Goal: Task Accomplishment & Management: Complete application form

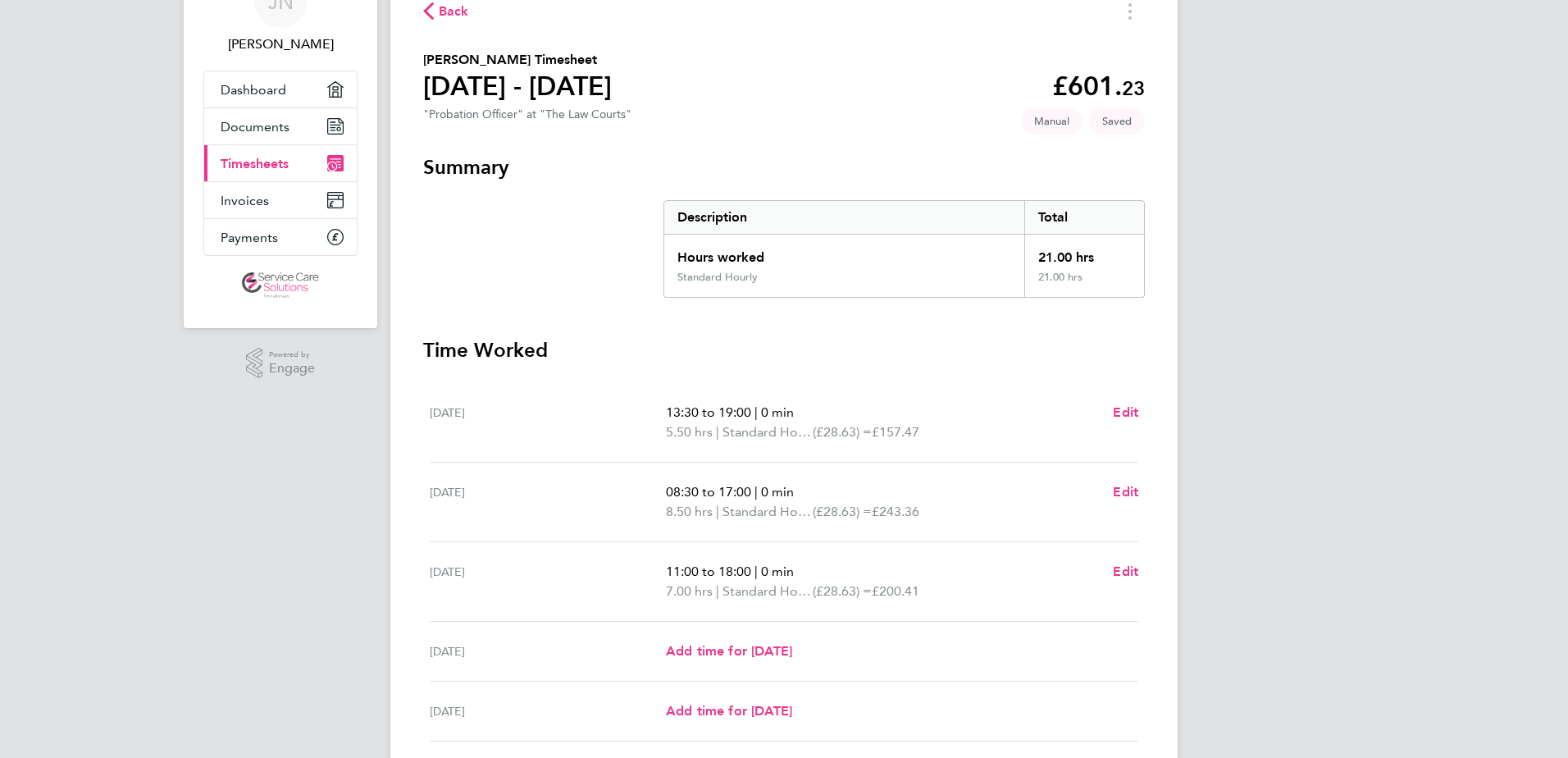
scroll to position [114, 0]
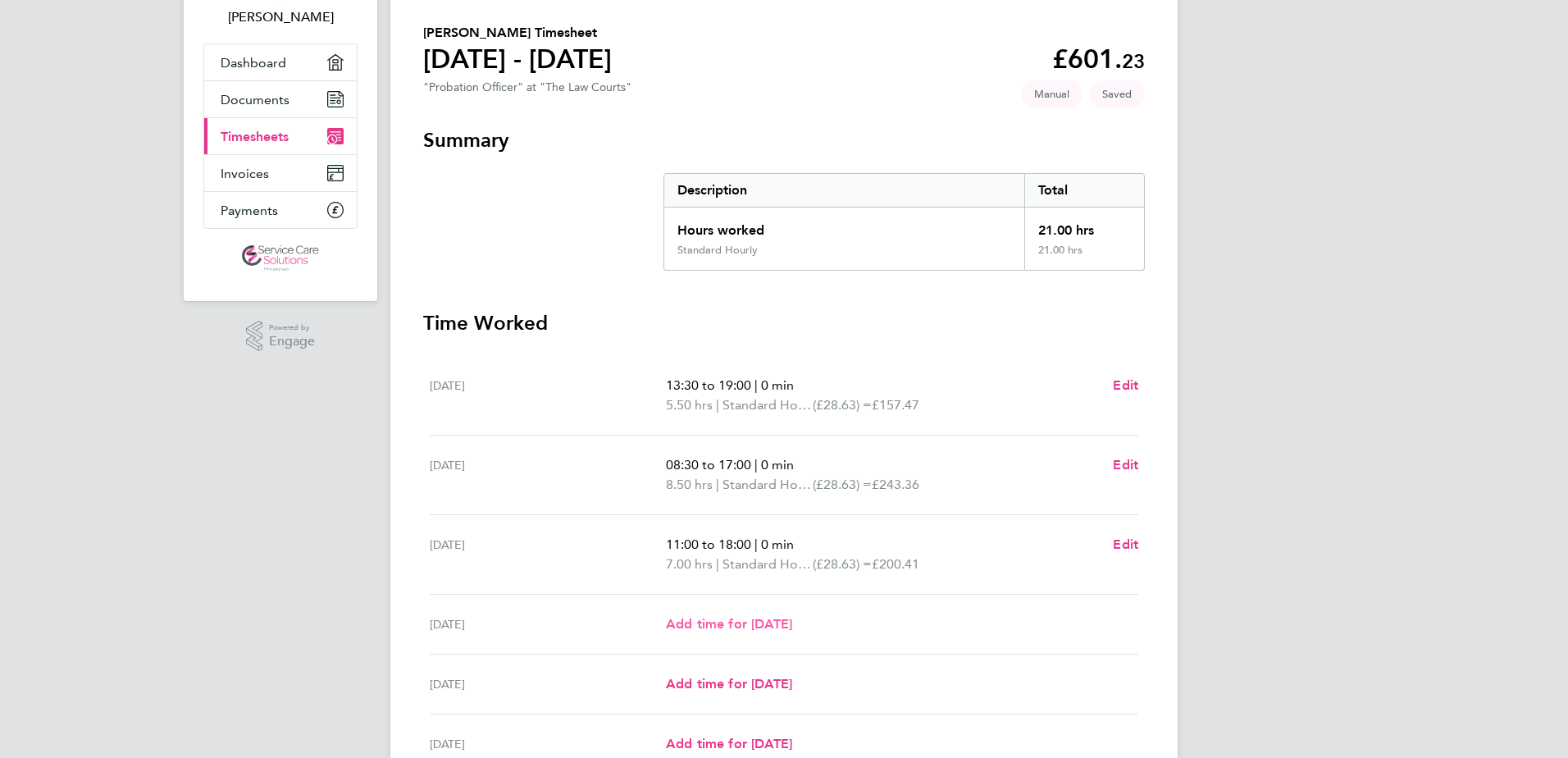
click at [766, 627] on span "Add time for [DATE]" at bounding box center [729, 624] width 126 height 15
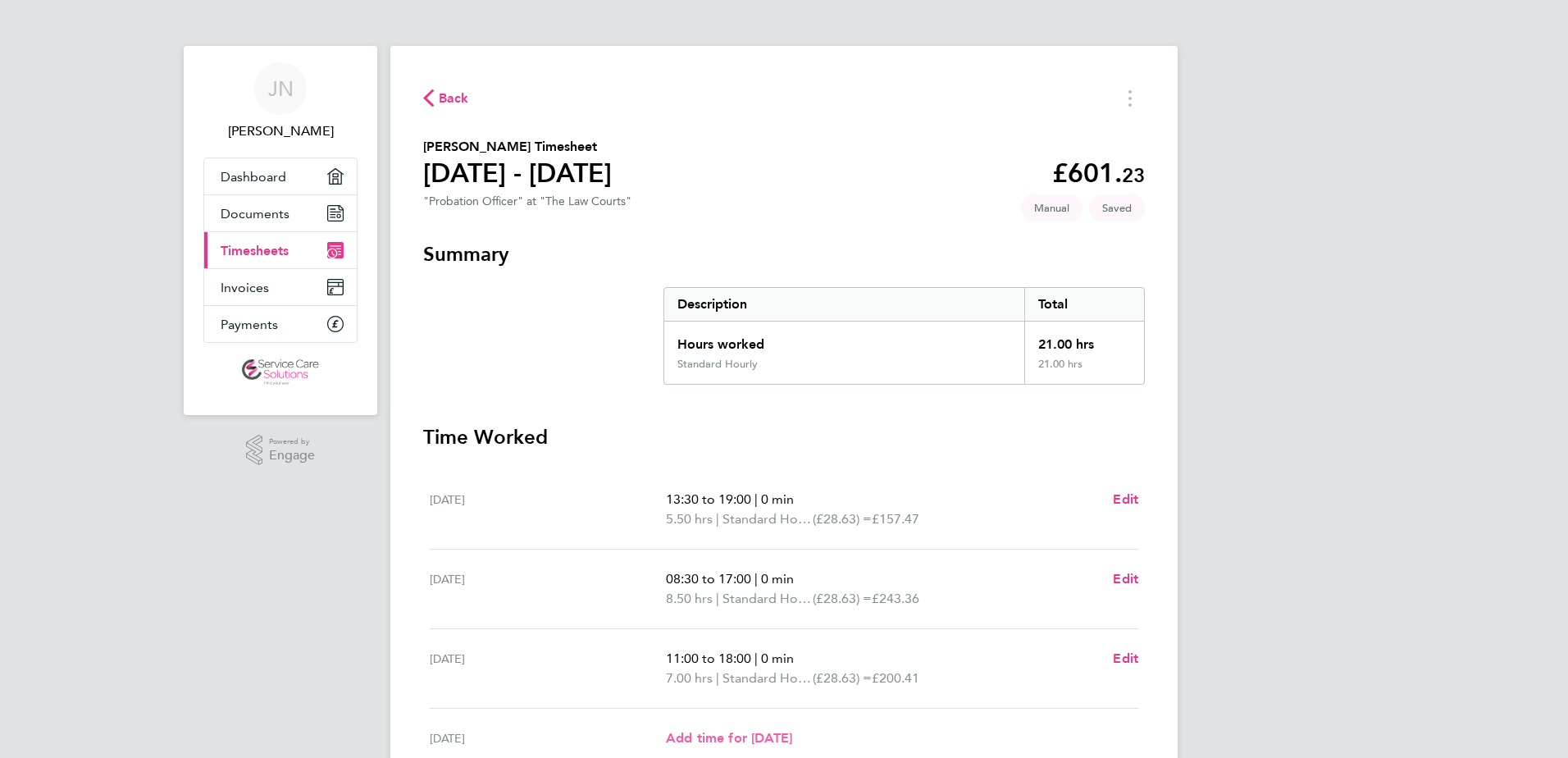
select select "30"
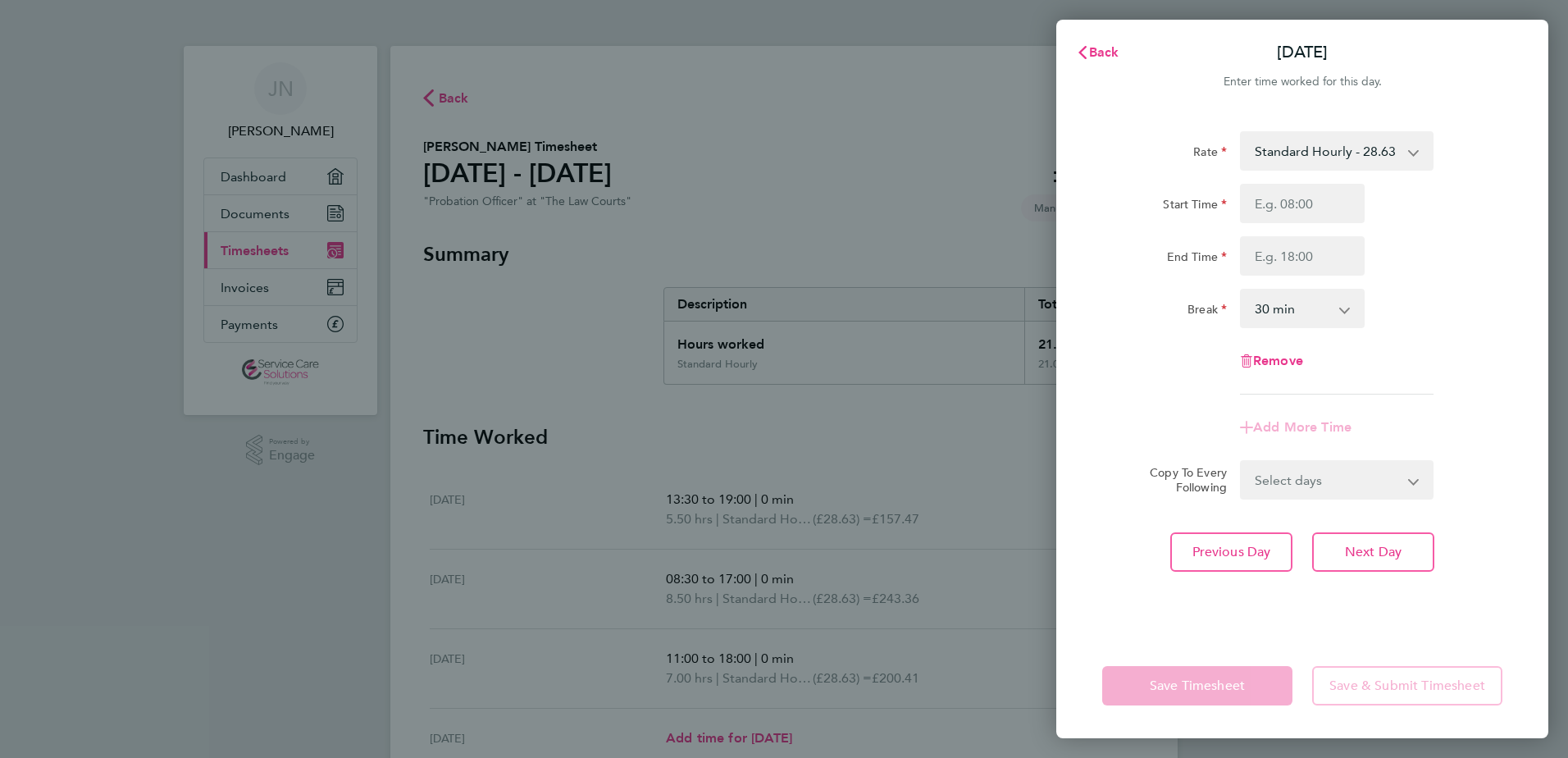
click at [1532, 46] on div "Back Thu 25 Sep" at bounding box center [1302, 52] width 492 height 39
click at [1449, 15] on div "Back Thu 25 Sep Enter time worked for this day. Rate Standard Hourly - 28.63 St…" at bounding box center [784, 379] width 1568 height 758
click at [1444, 9] on div "Back Thu 25 Sep Enter time worked for this day. Rate Standard Hourly - 28.63 St…" at bounding box center [784, 379] width 1568 height 758
click at [569, 47] on div "Back Thu 25 Sep Enter time worked for this day. Rate Standard Hourly - 28.63 St…" at bounding box center [784, 379] width 1568 height 758
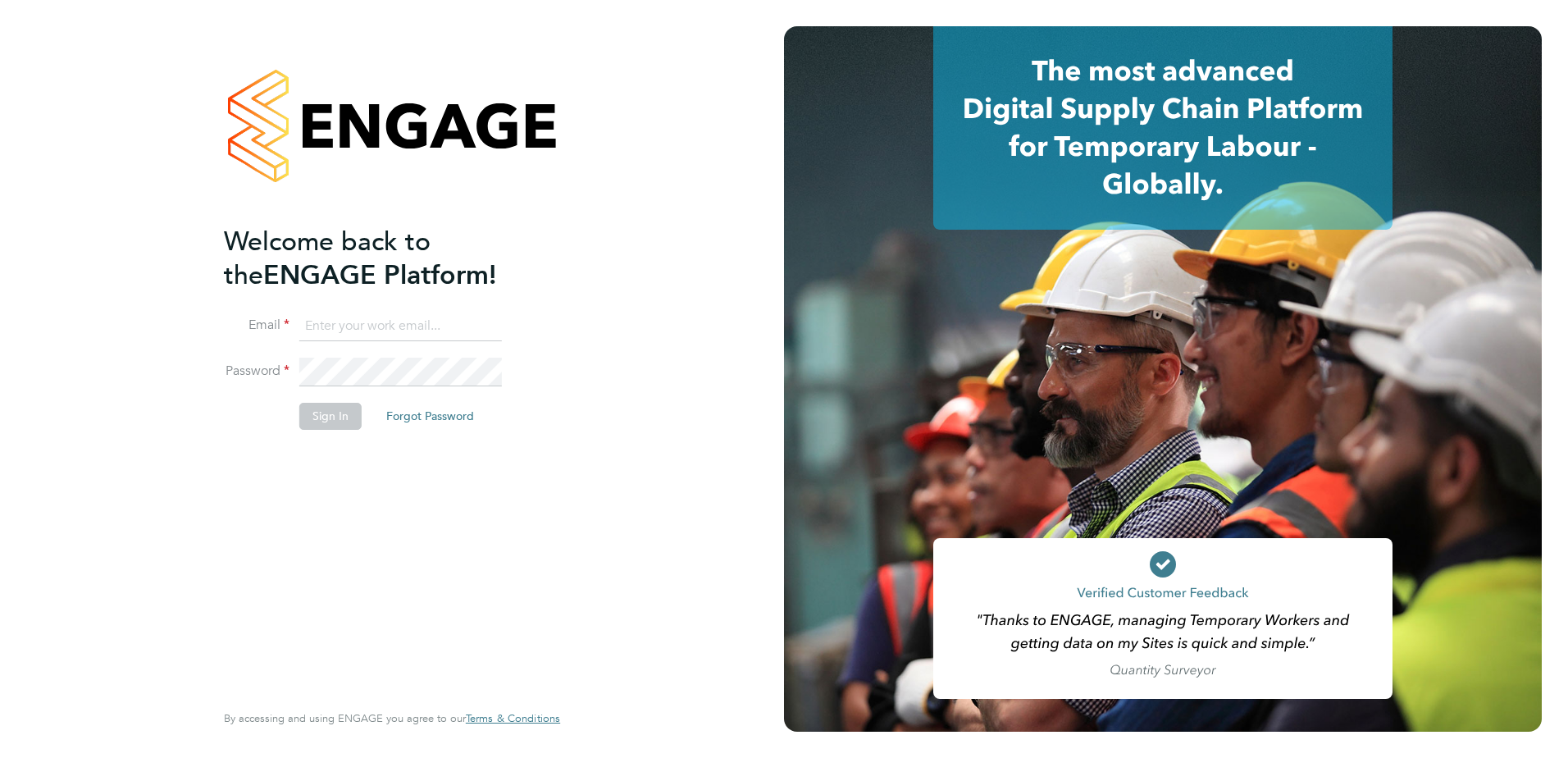
type input "joel_m@hotmail.co.uk"
click at [340, 419] on button "Sign In" at bounding box center [330, 416] width 62 height 26
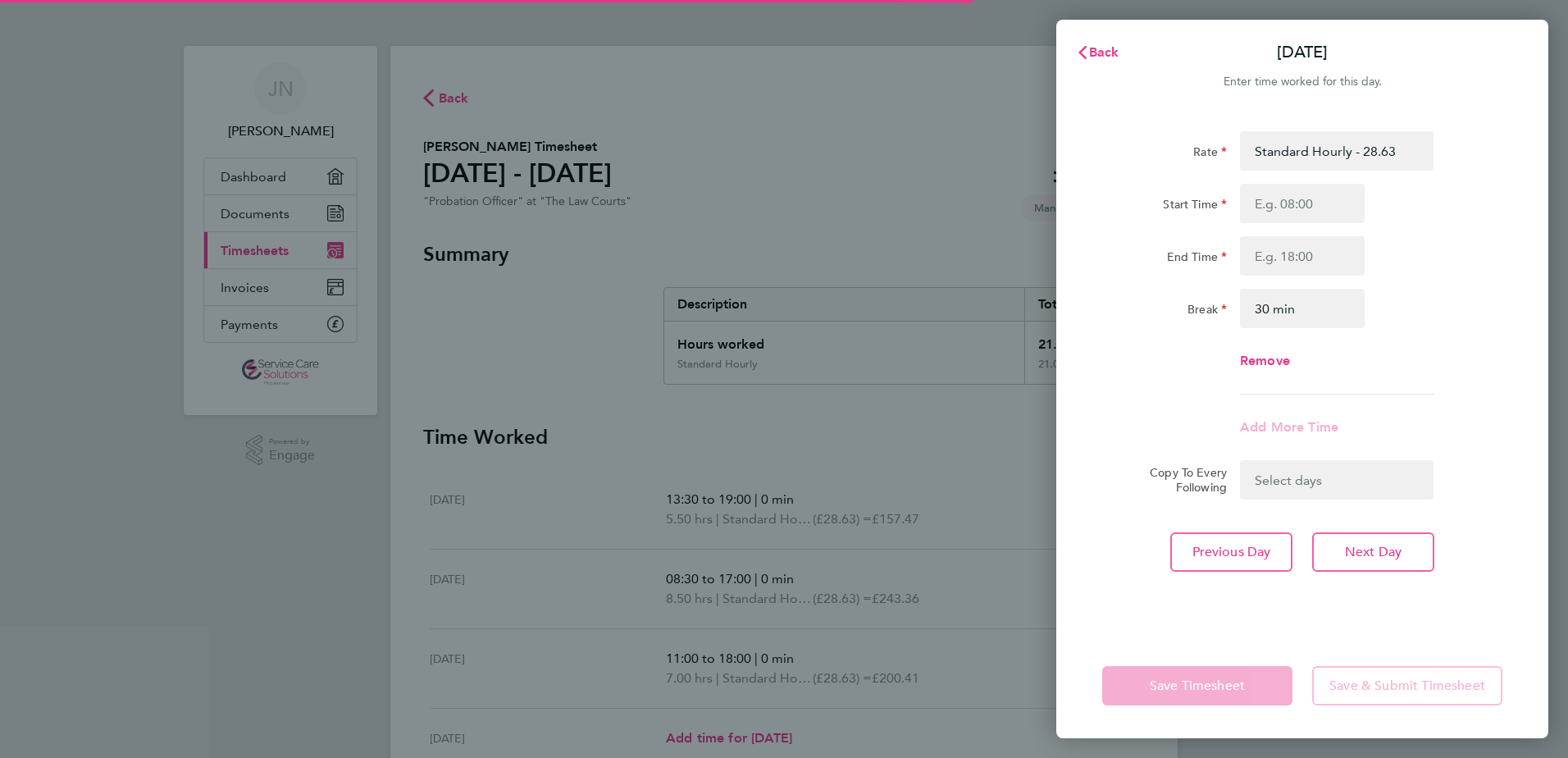
select select "30"
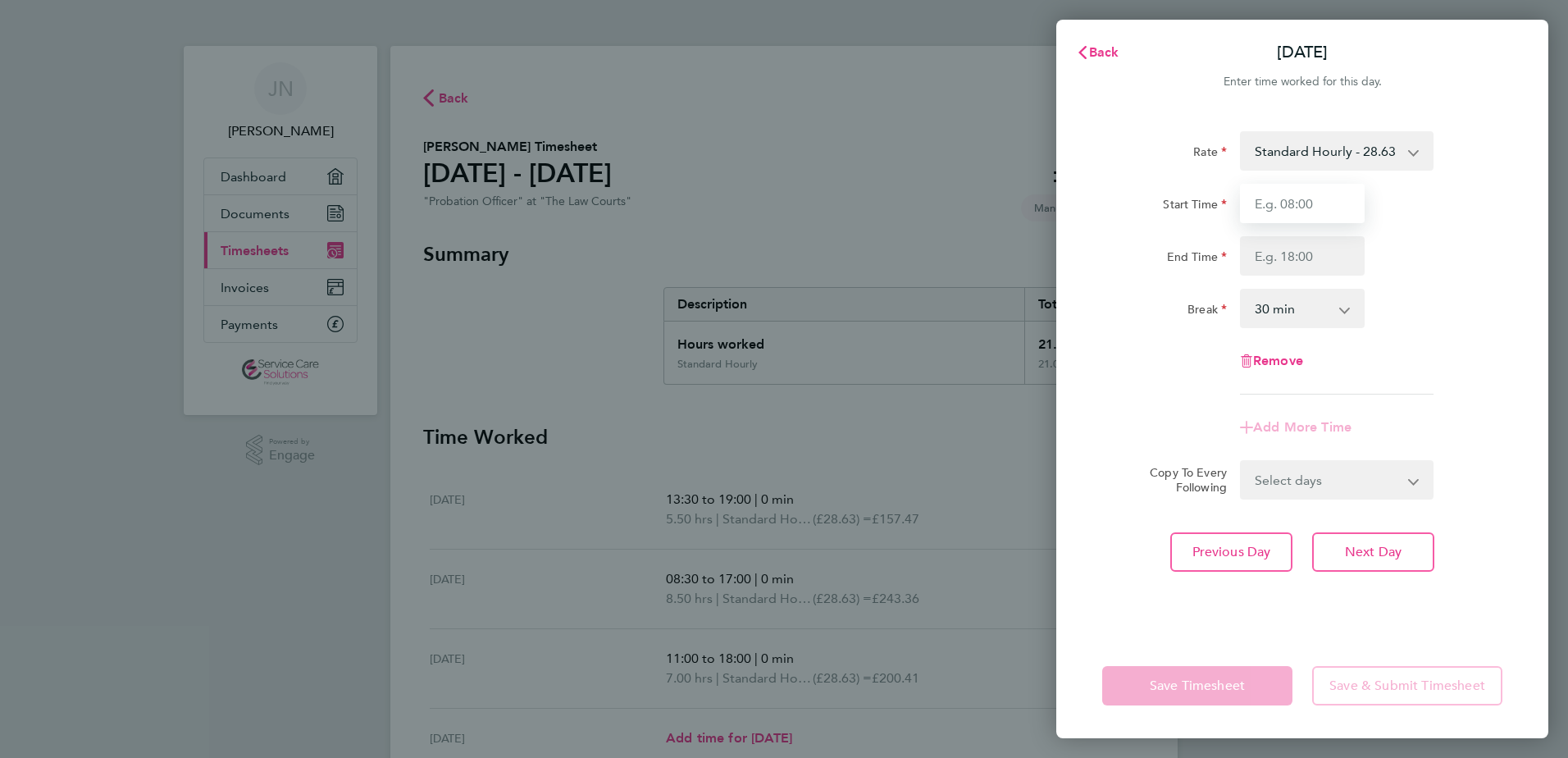
click at [1274, 199] on input "Start Time" at bounding box center [1302, 203] width 125 height 39
type input "07:30"
type input "19:30"
click at [1244, 306] on select "0 min 15 min 30 min 45 min 60 min 75 min 90 min" at bounding box center [1292, 308] width 102 height 36
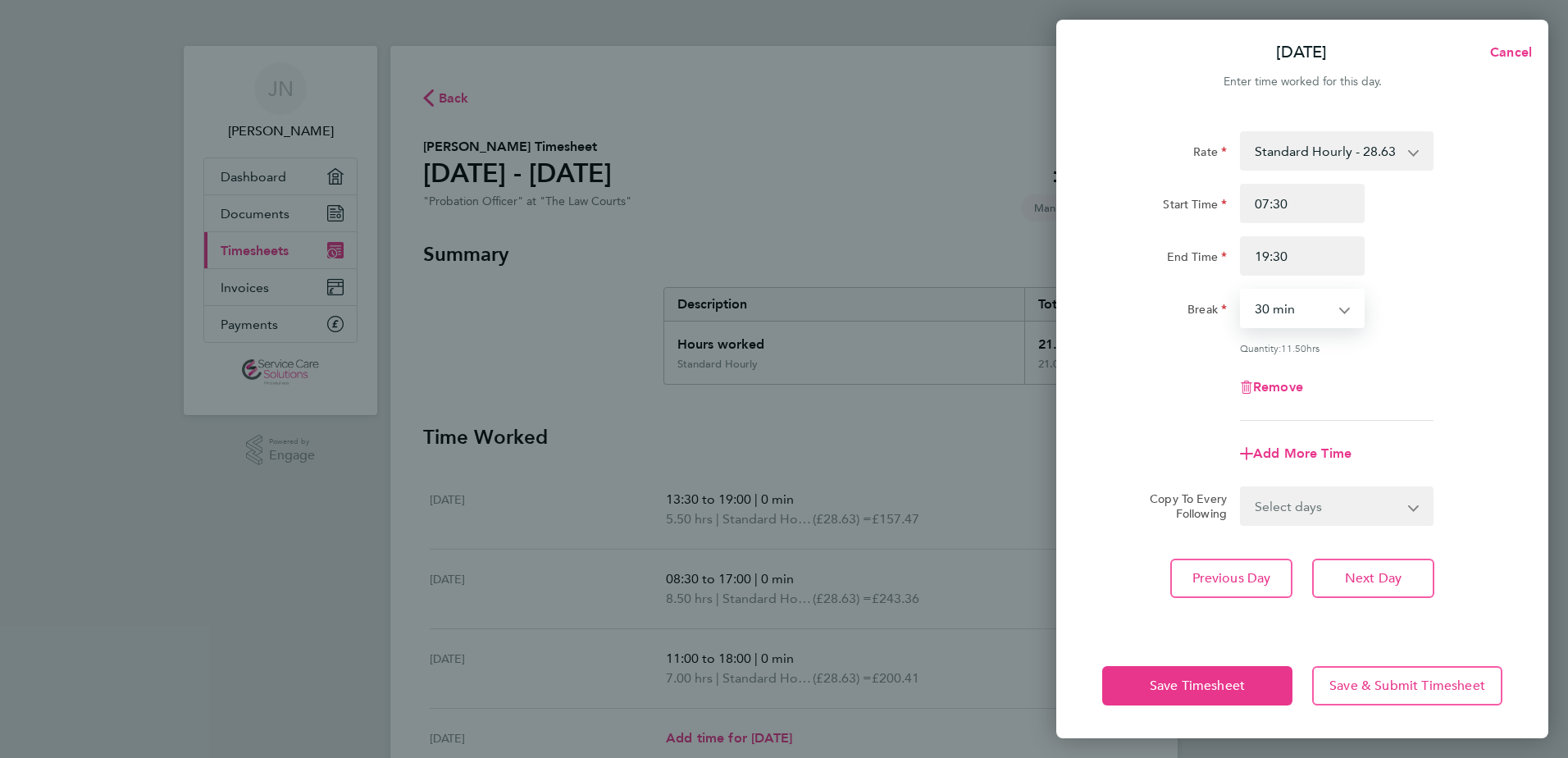
select select "0"
click at [1241, 290] on select "0 min 15 min 30 min 45 min 60 min 75 min 90 min" at bounding box center [1292, 308] width 102 height 36
click at [1311, 256] on input "19:30" at bounding box center [1302, 256] width 125 height 39
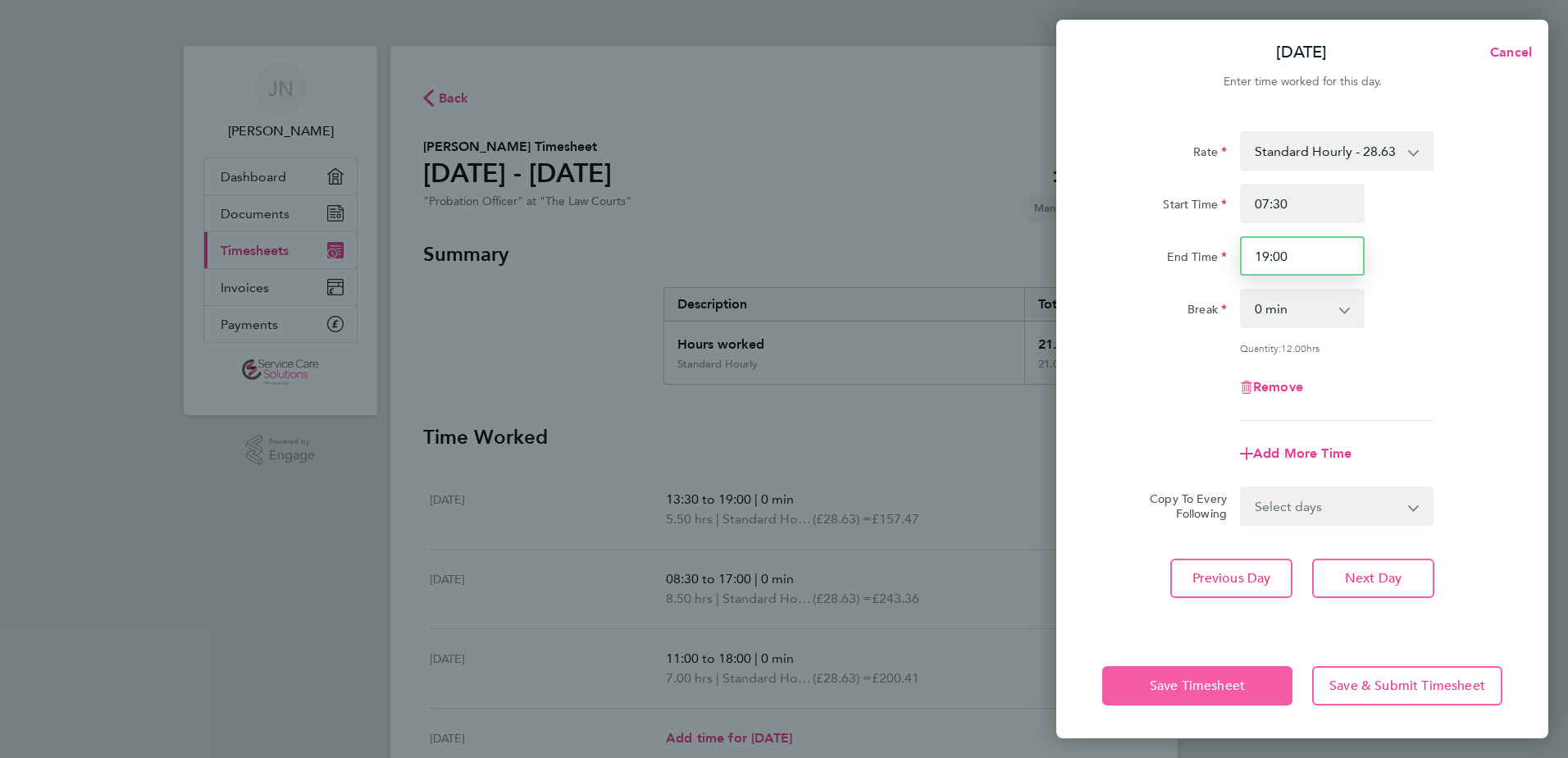
type input "19:00"
click at [1223, 690] on span "Save Timesheet" at bounding box center [1197, 685] width 95 height 16
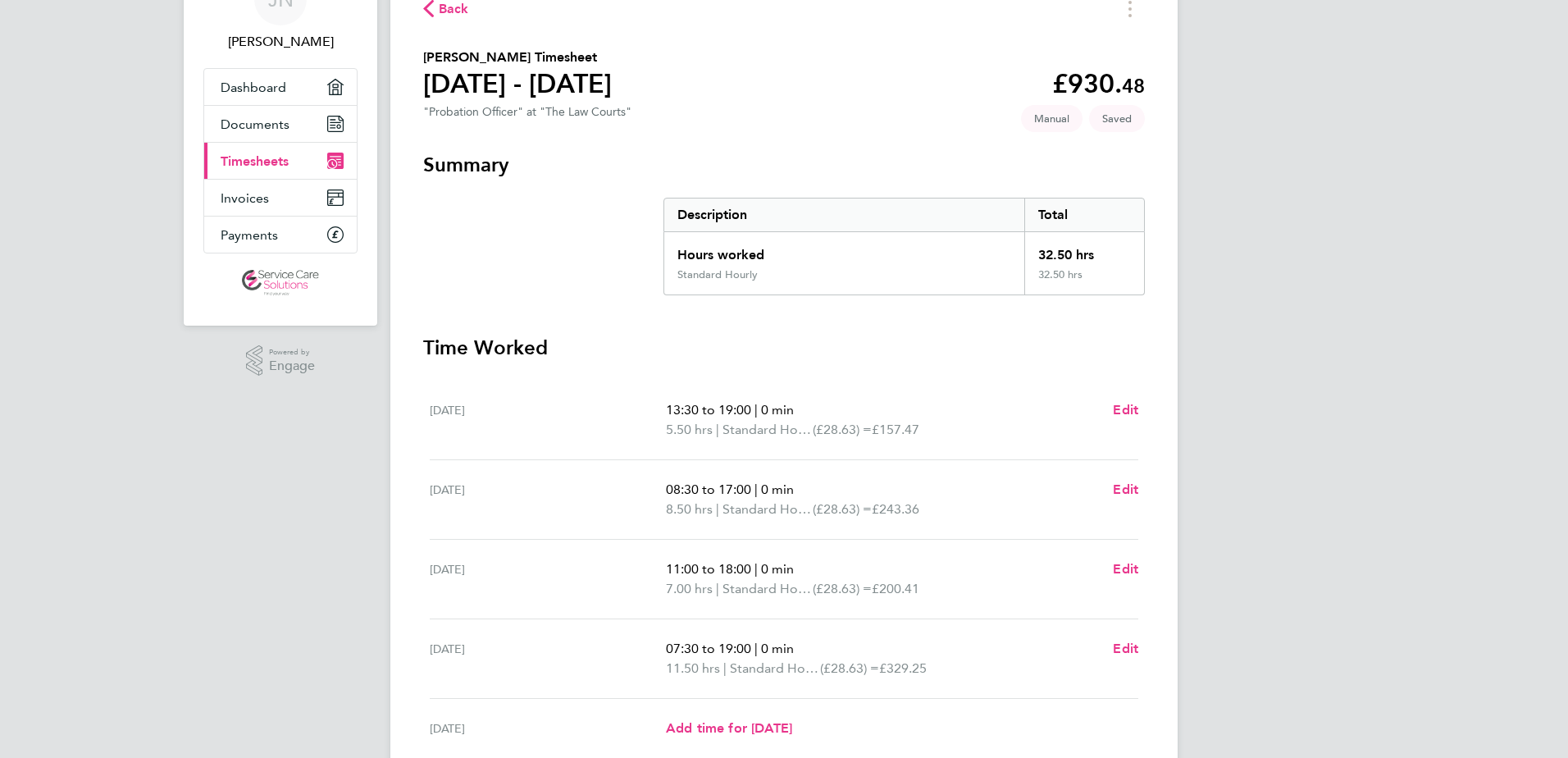
scroll to position [328, 0]
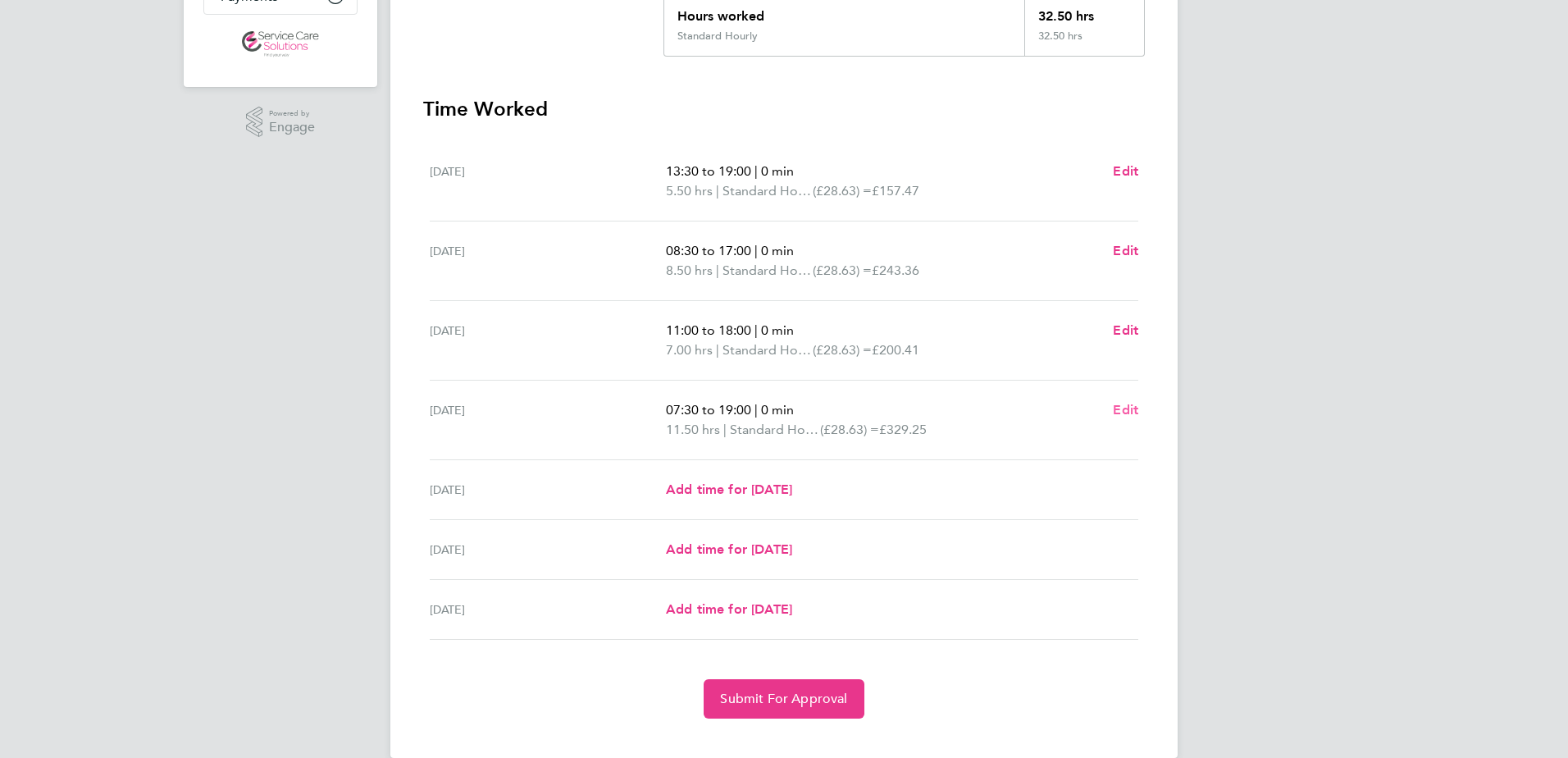
click at [1124, 409] on span "Edit" at bounding box center [1125, 410] width 26 height 15
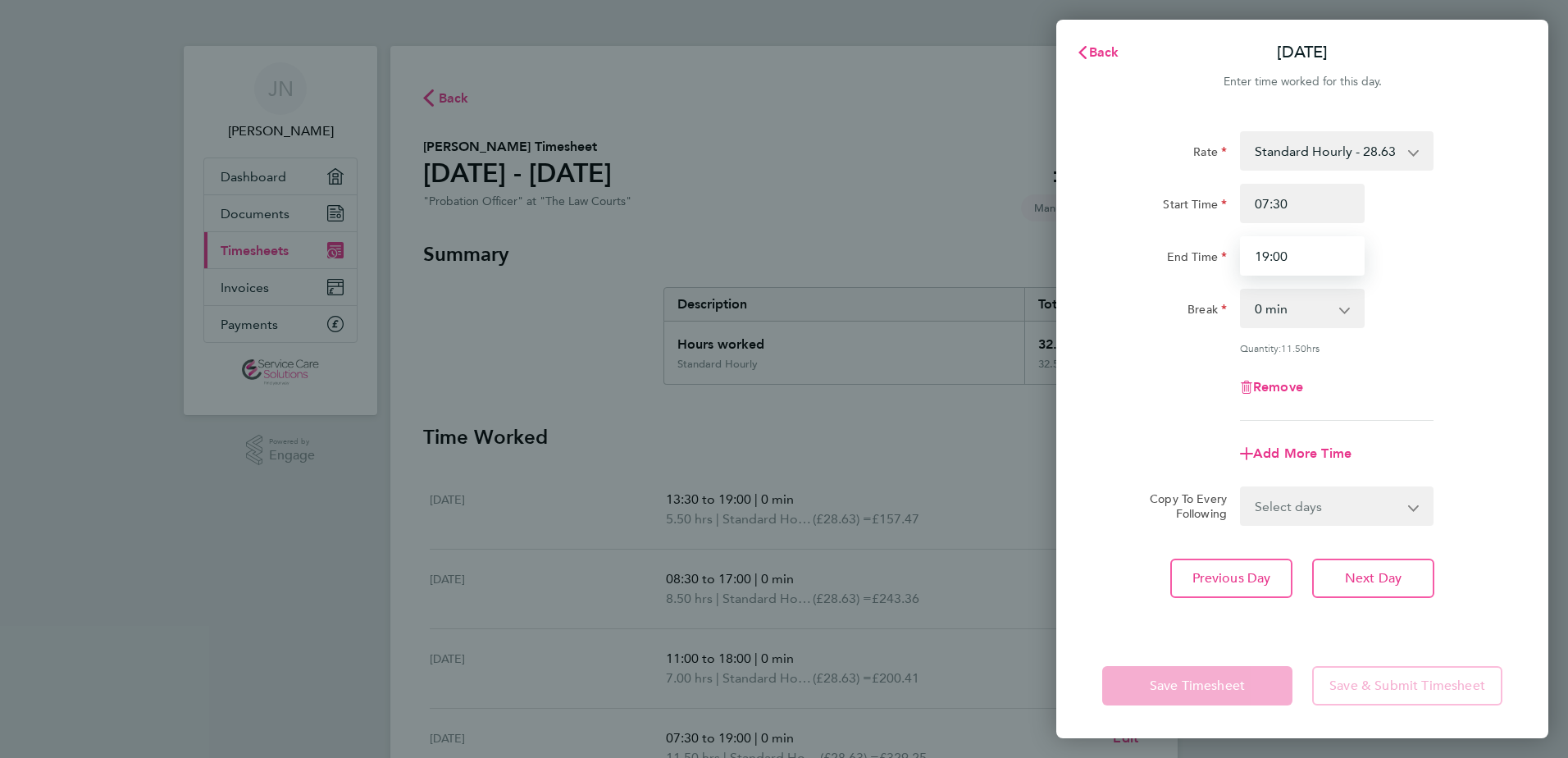
click at [1299, 272] on input "19:00" at bounding box center [1302, 256] width 125 height 39
type input "19:30"
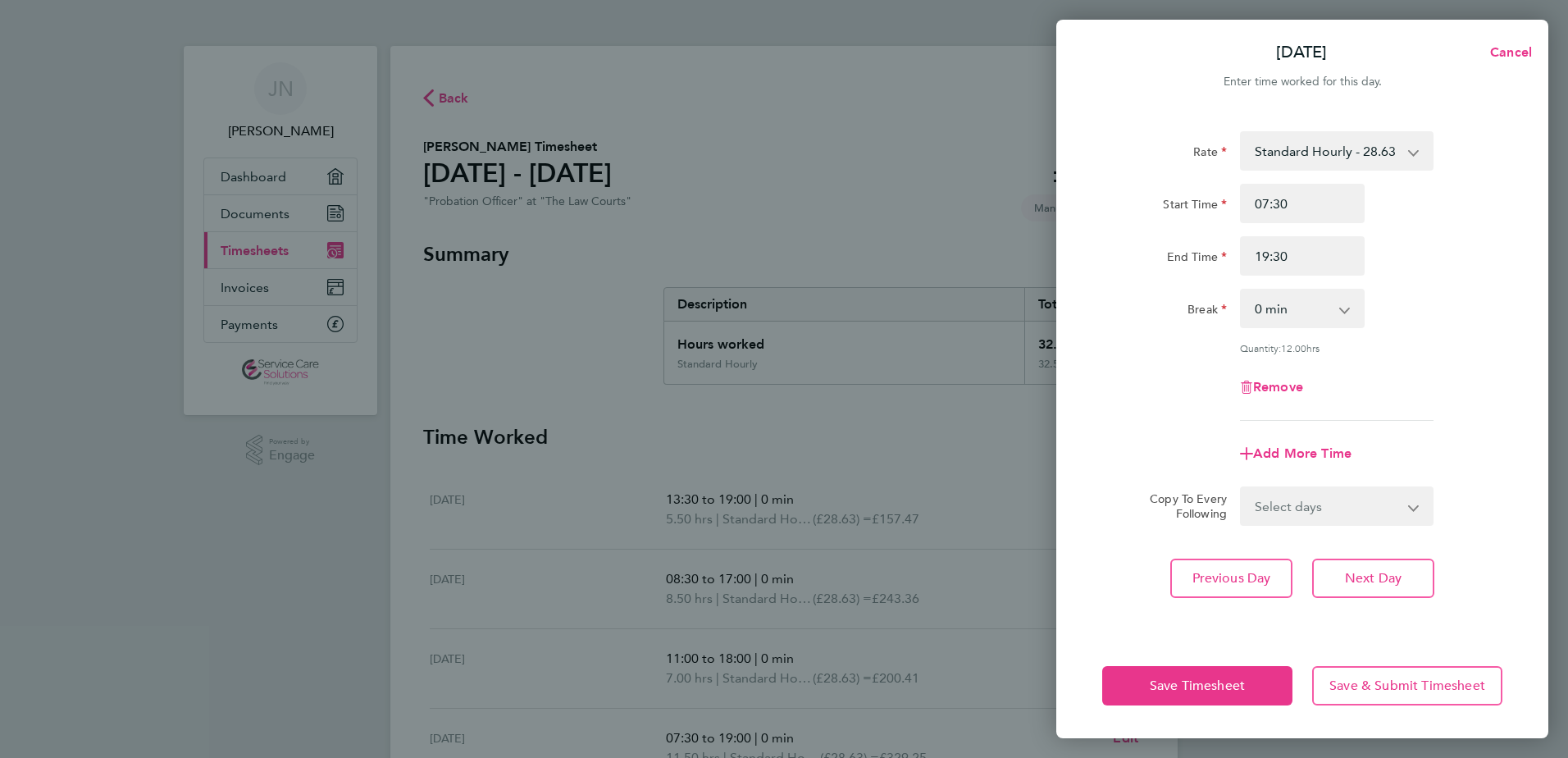
click at [1232, 632] on div "Rate Standard Hourly - 28.63 Start Time 07:30 End Time 19:30 Break 0 min 15 min…" at bounding box center [1302, 372] width 492 height 522
click at [1217, 679] on span "Save Timesheet" at bounding box center [1197, 685] width 95 height 16
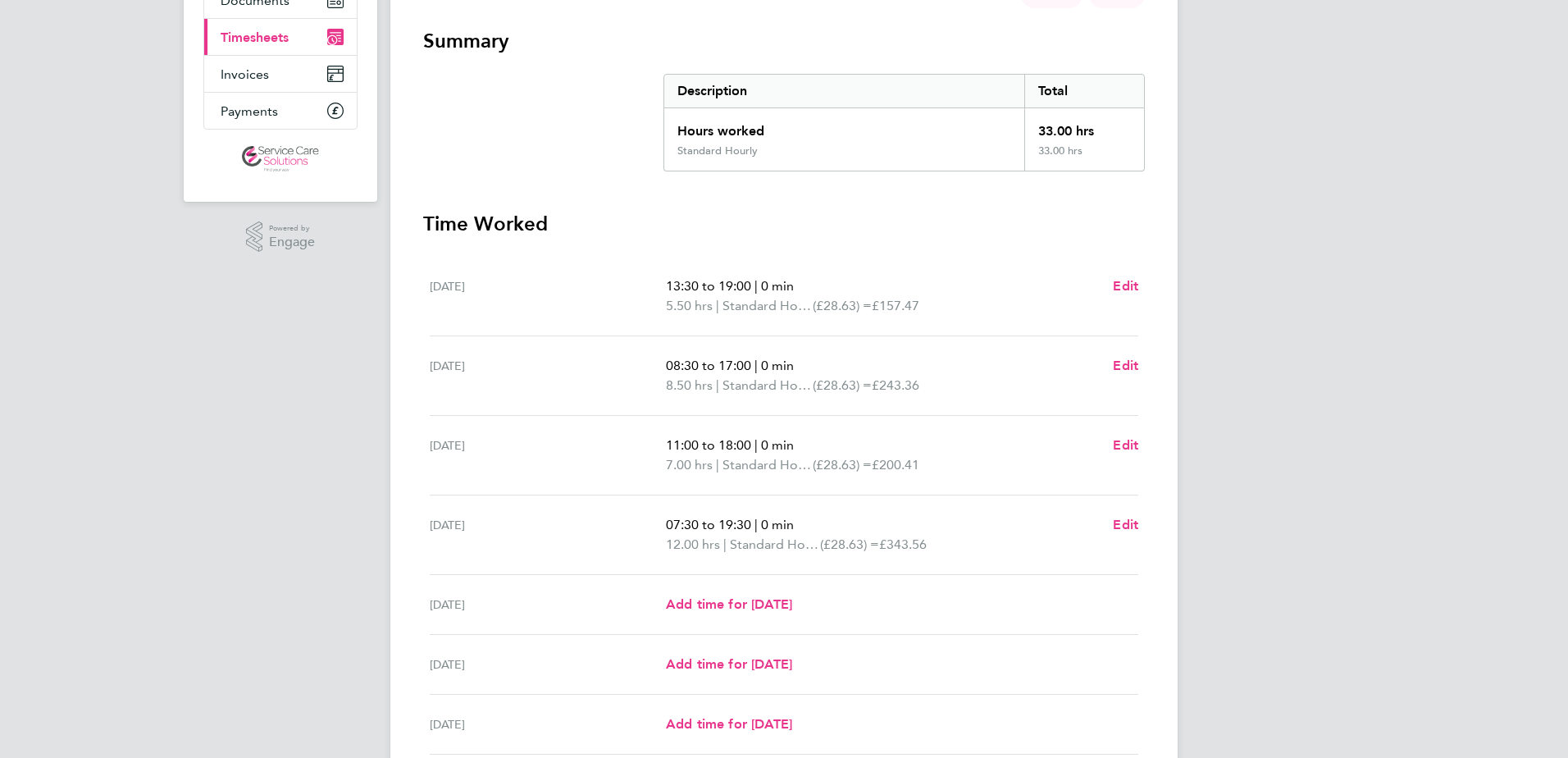
scroll to position [246, 0]
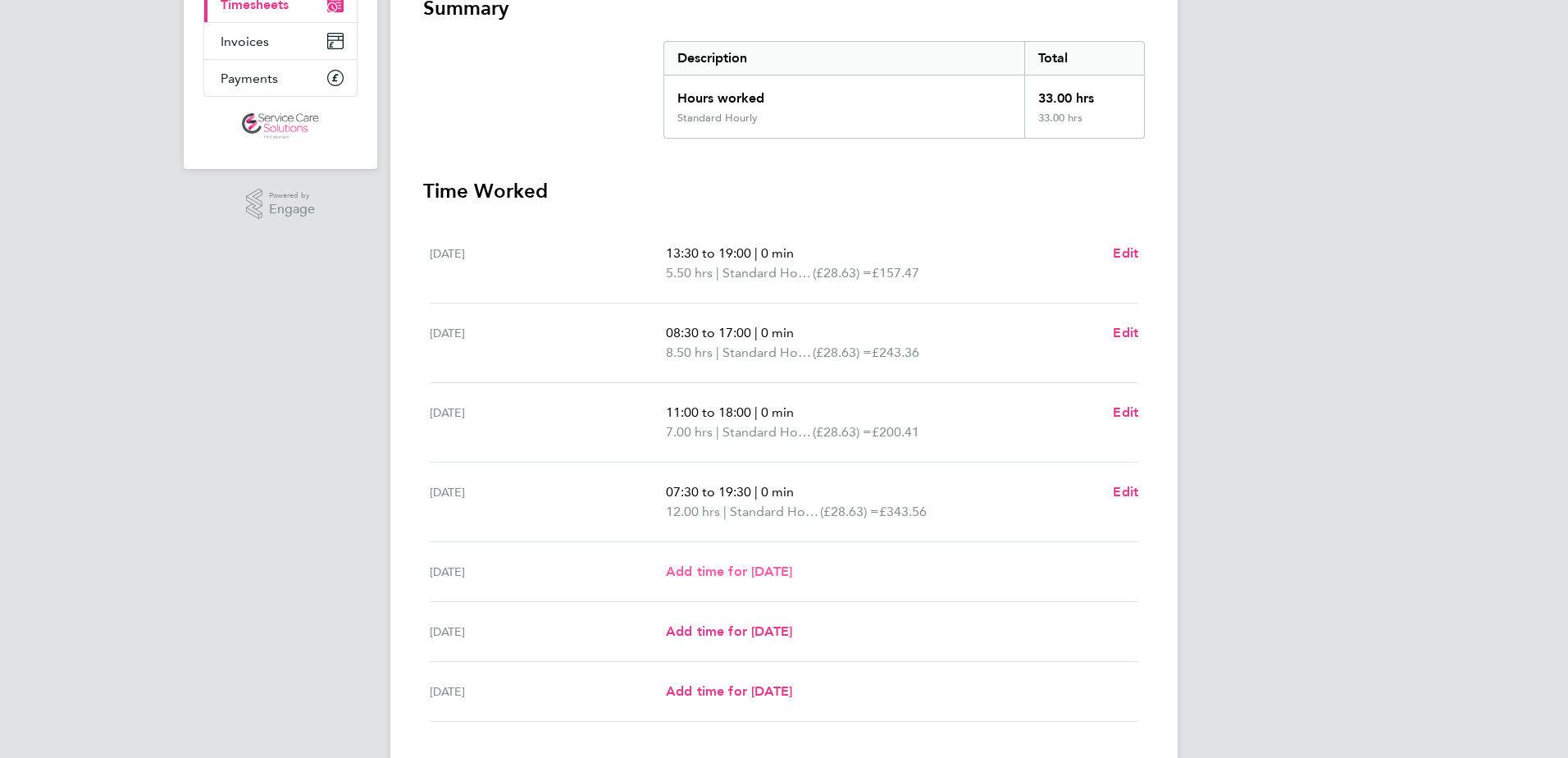
click at [729, 573] on span "Add time for [DATE]" at bounding box center [729, 571] width 126 height 15
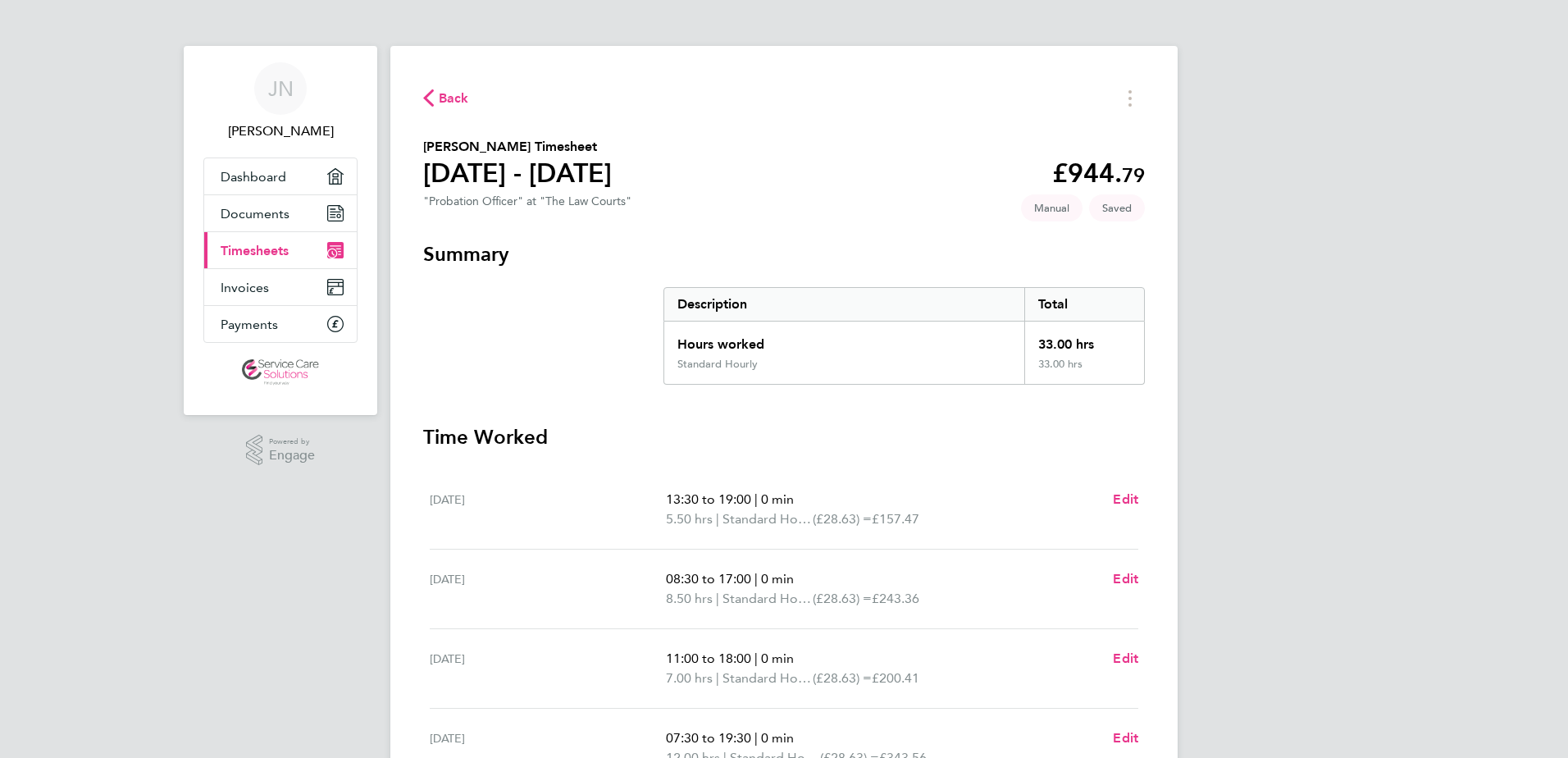
select select "30"
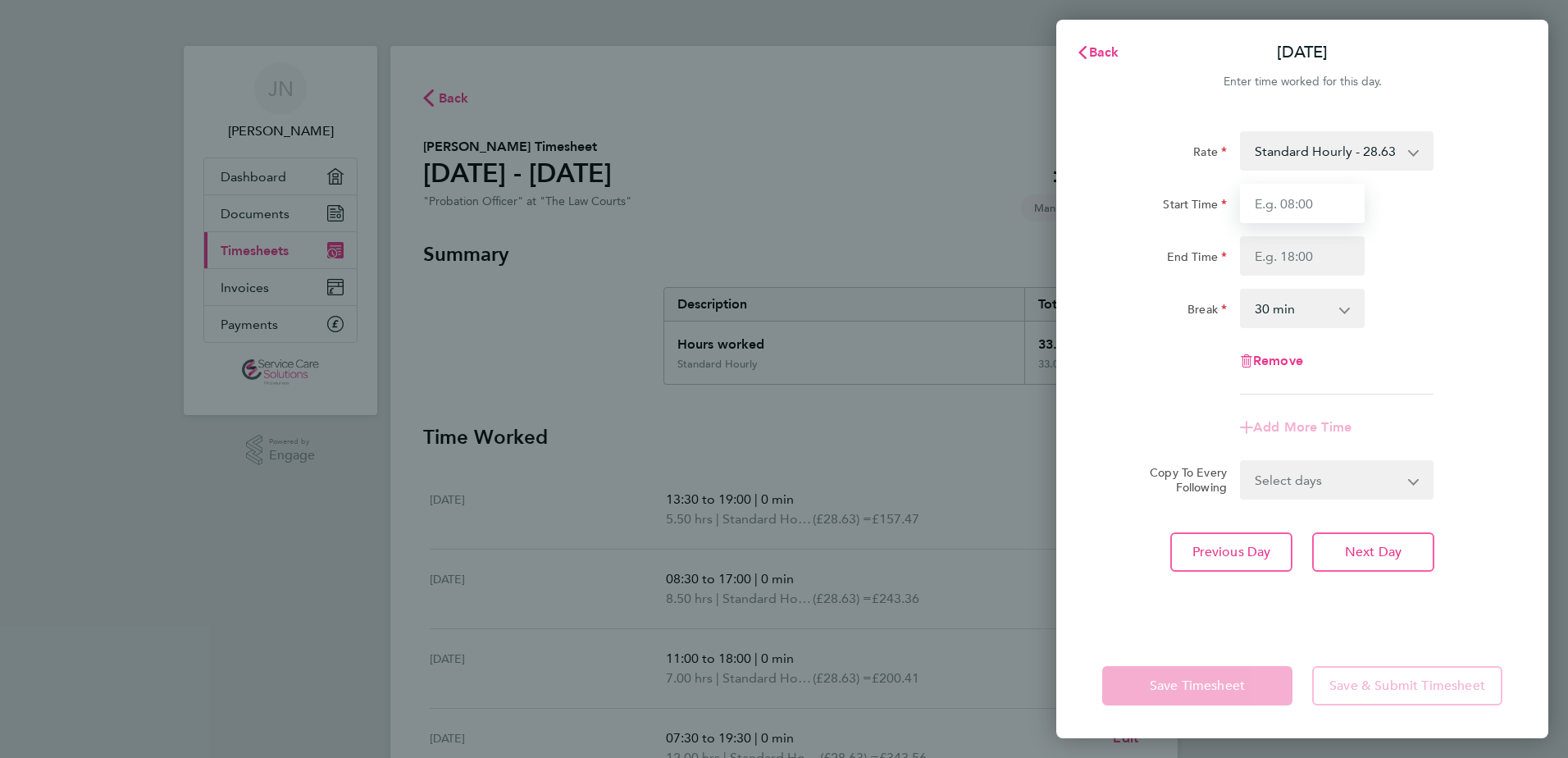
click at [1324, 216] on input "Start Time" at bounding box center [1302, 203] width 125 height 39
type input "08:00"
click at [1300, 247] on input "End Time" at bounding box center [1302, 256] width 125 height 39
click at [1316, 260] on input "End Time" at bounding box center [1302, 256] width 125 height 39
type input "15:00"
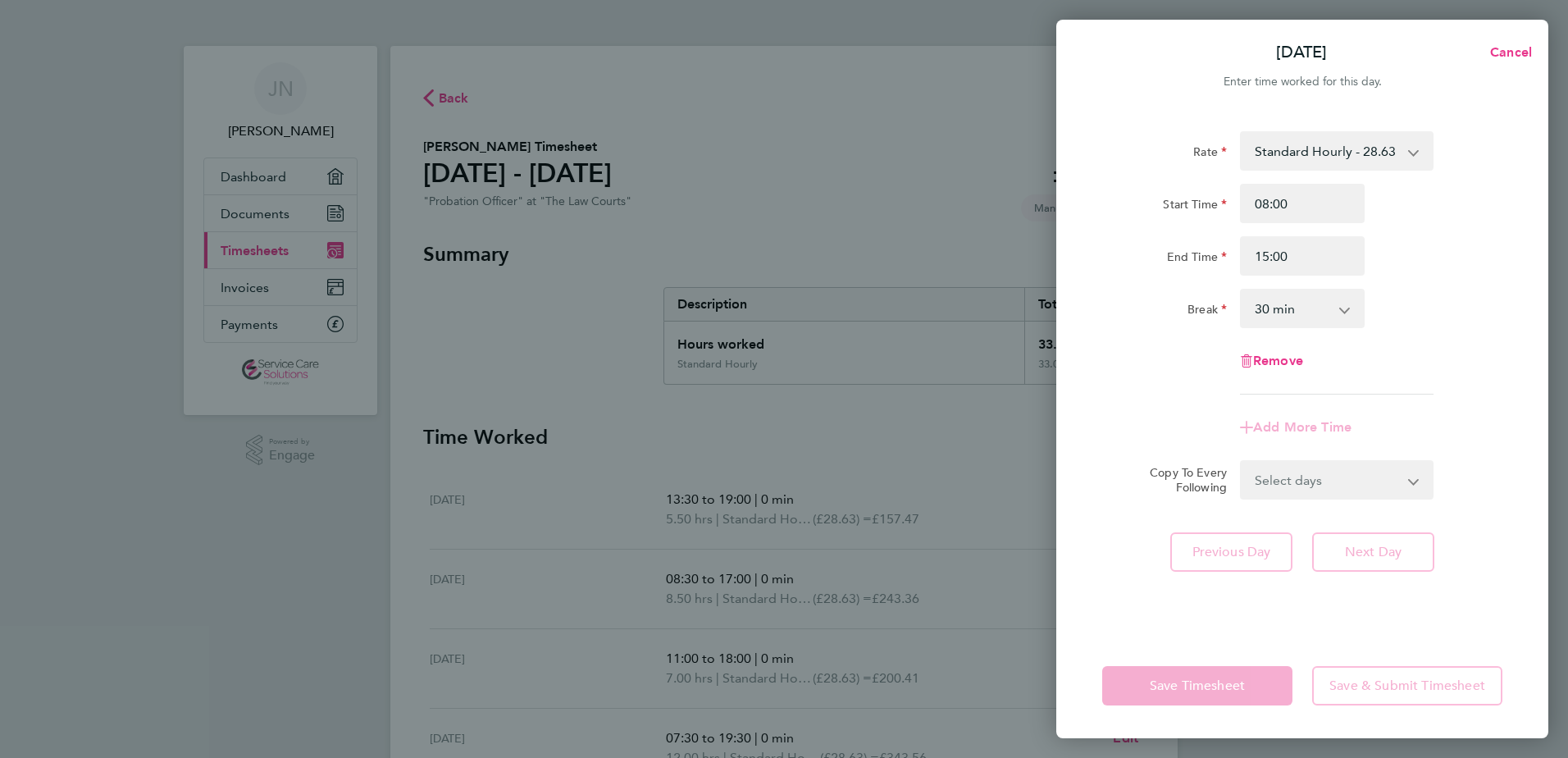
click at [1328, 306] on select "0 min 15 min 30 min 45 min 60 min 75 min 90 min" at bounding box center [1292, 308] width 102 height 36
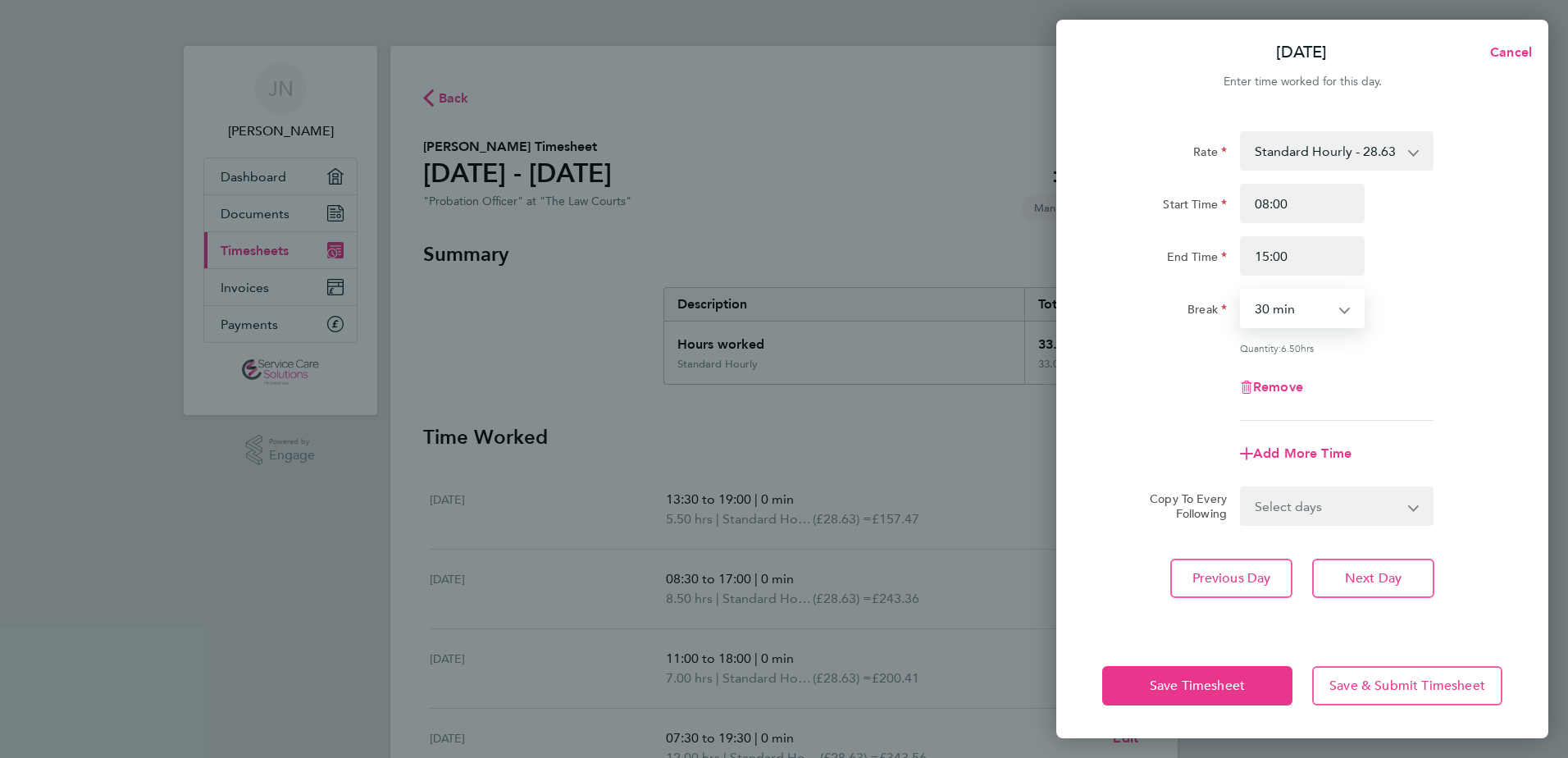
select select "0"
click at [1241, 290] on select "0 min 15 min 30 min 45 min 60 min 75 min 90 min" at bounding box center [1292, 308] width 102 height 36
click at [1197, 706] on div "Save Timesheet Save & Submit Timesheet" at bounding box center [1302, 685] width 492 height 105
click at [1193, 688] on span "Save Timesheet" at bounding box center [1197, 685] width 95 height 16
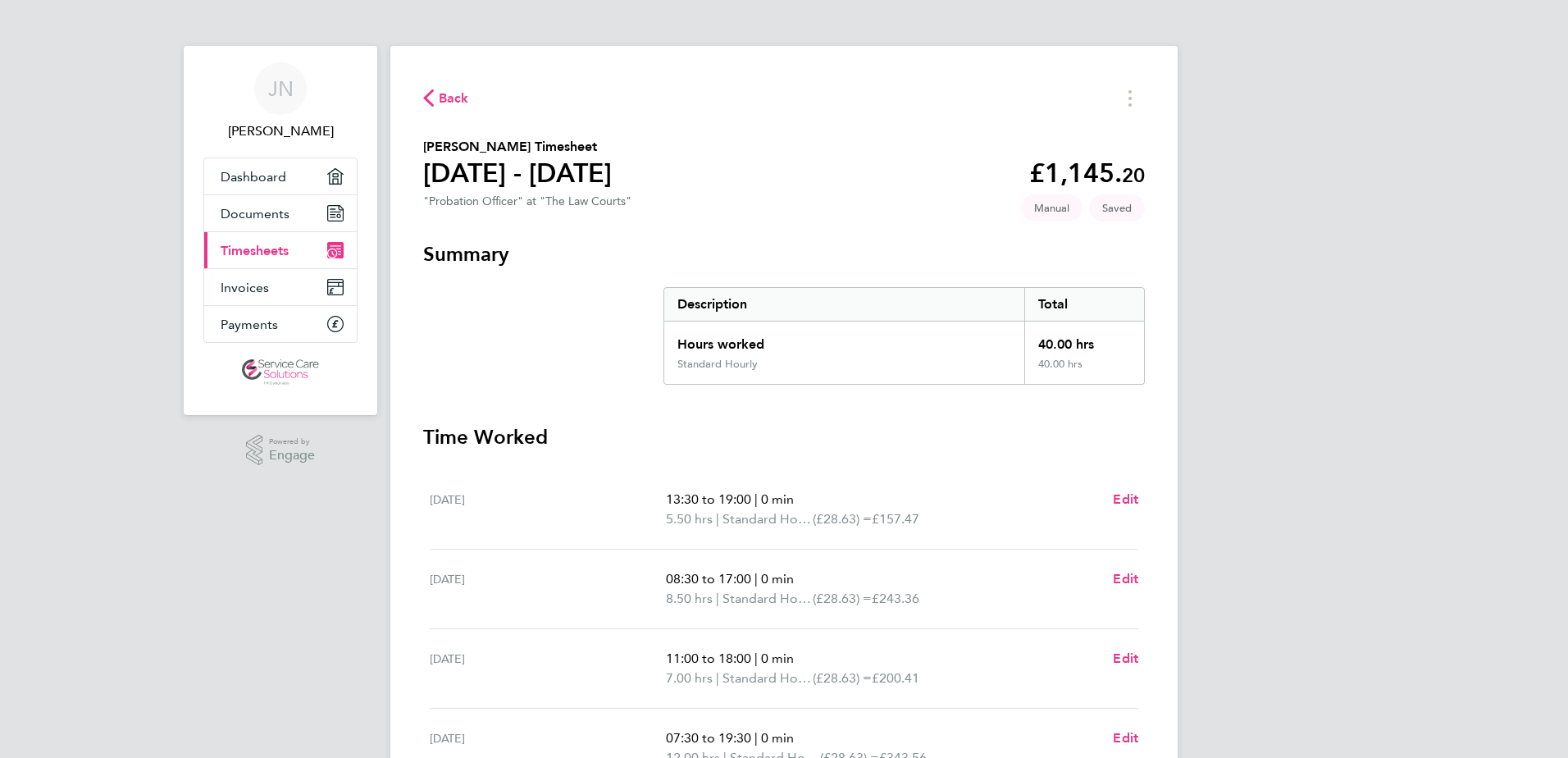
click at [820, 186] on section "[PERSON_NAME] Timesheet [DATE] - [DATE] £1,145. 20 "Probation Officer" at "The …" at bounding box center [784, 176] width 722 height 78
